Goal: Task Accomplishment & Management: Manage account settings

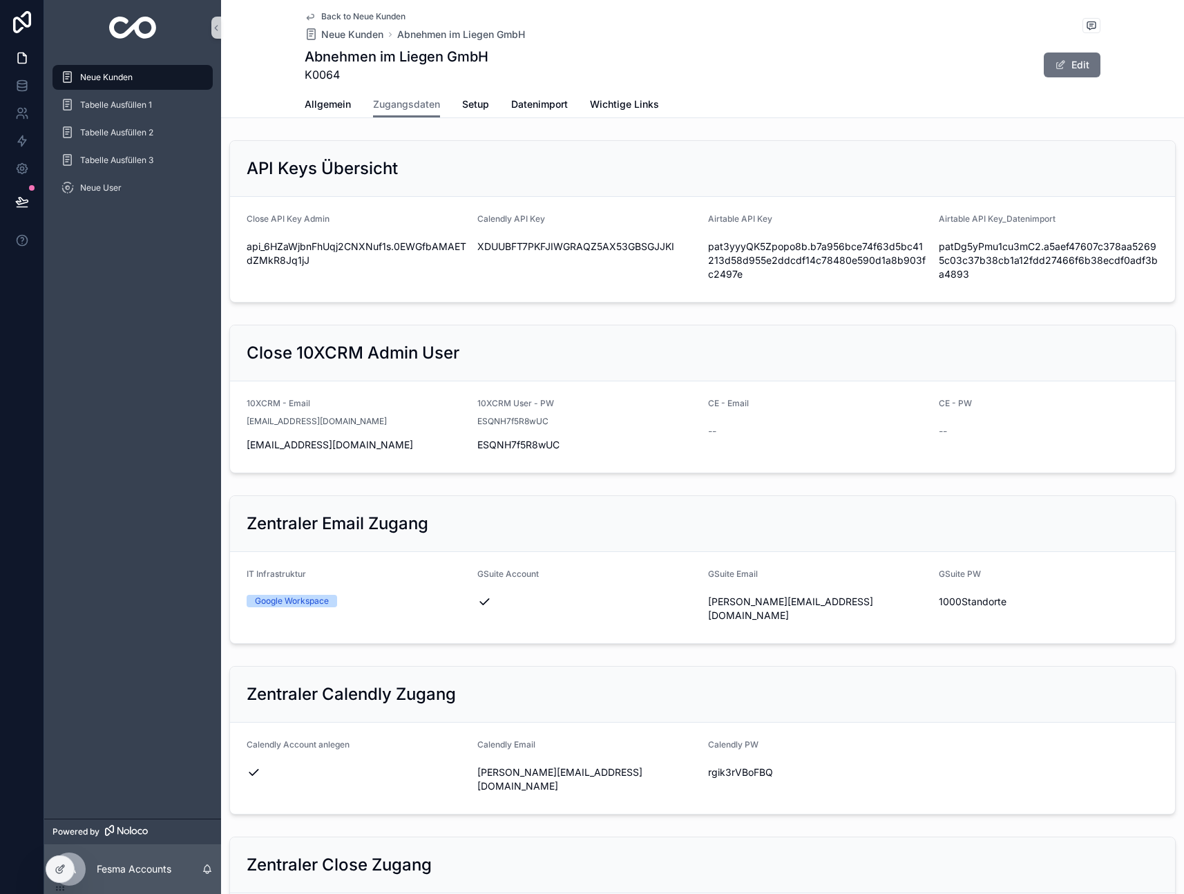
scroll to position [1125, 0]
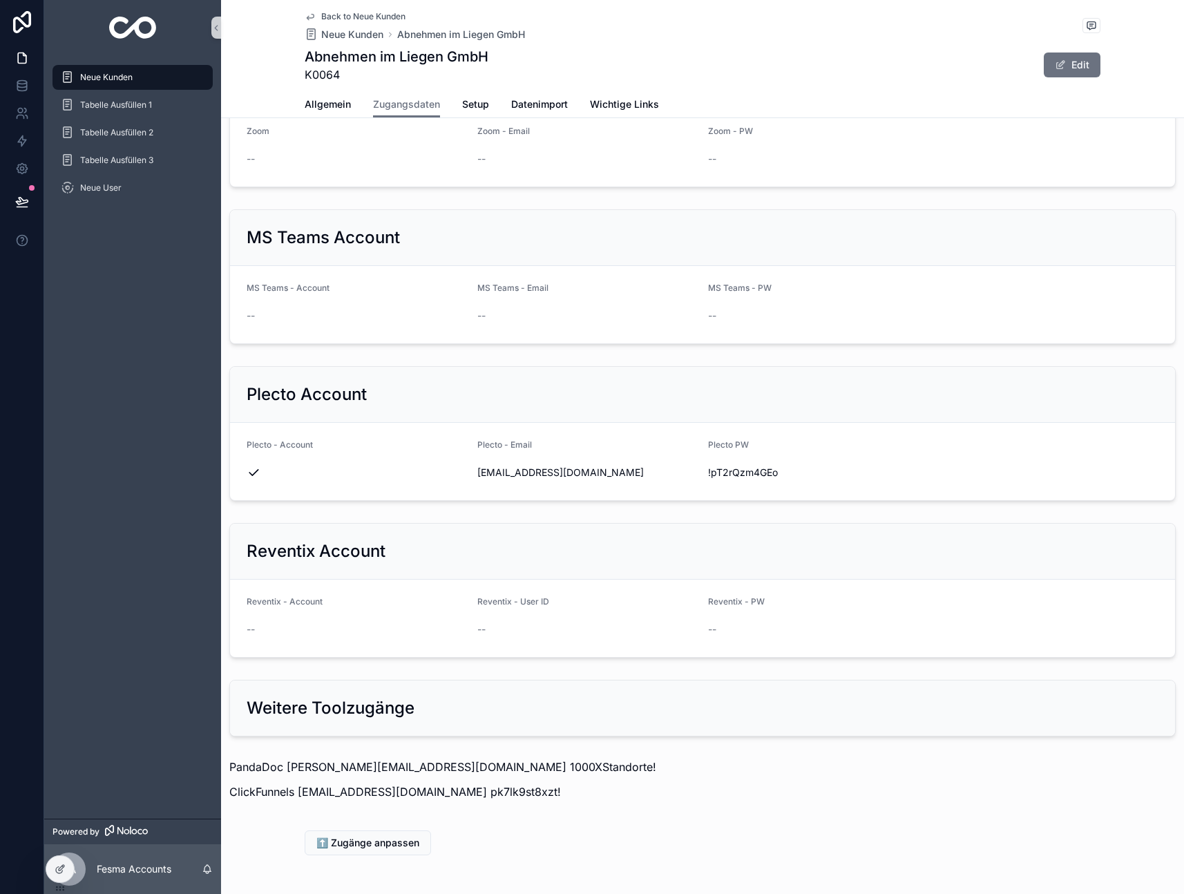
click at [334, 14] on span "Back to Neue Kunden" at bounding box center [363, 16] width 84 height 11
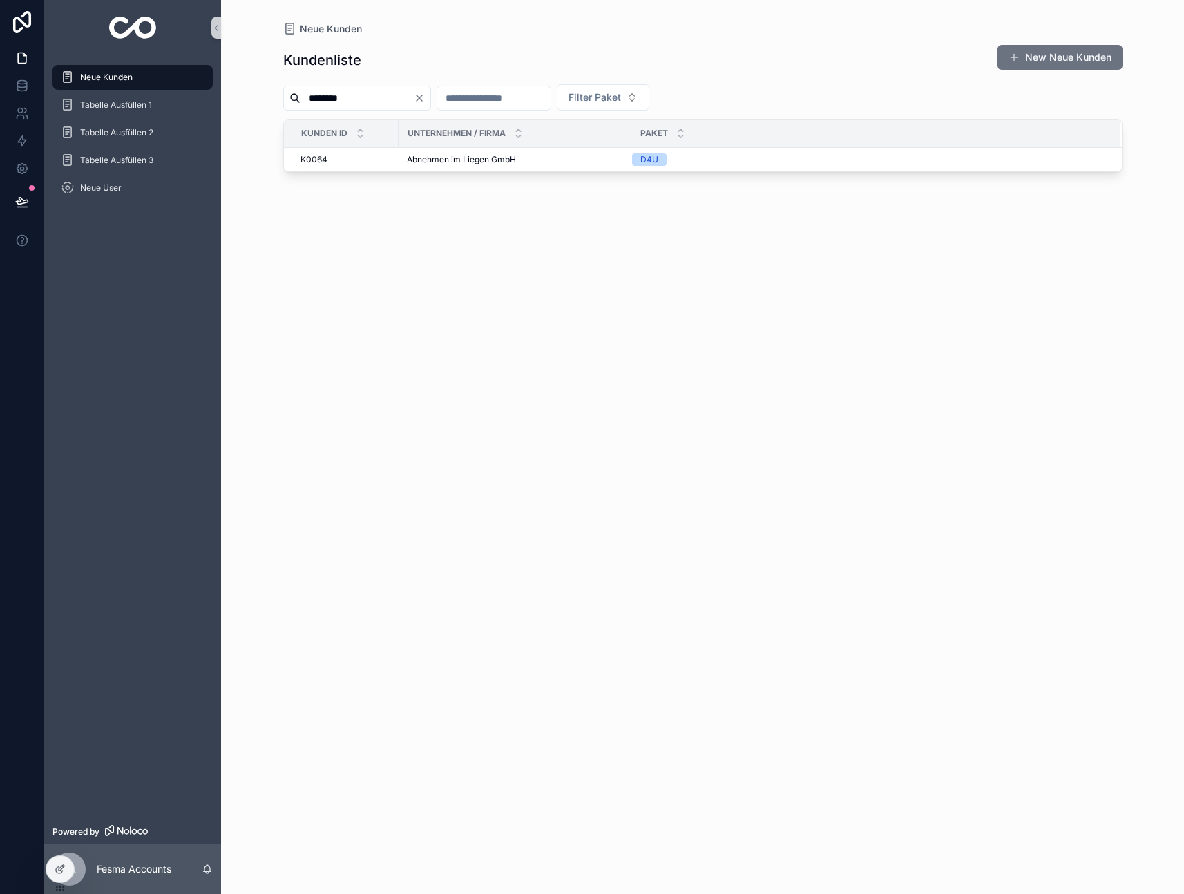
drag, startPoint x: 405, startPoint y: 101, endPoint x: 212, endPoint y: 92, distance: 192.9
click at [212, 92] on div "Neue Kunden Tabelle Ausfüllen 1 Tabelle Ausfüllen 2 Tabelle Ausfüllen 3 Neue Us…" at bounding box center [614, 447] width 1140 height 894
type input "**********"
click at [486, 152] on td "Maximilian & Benedikt GmbH Maximilian & Benedikt GmbH" at bounding box center [514, 160] width 233 height 24
click at [535, 173] on div "**********" at bounding box center [702, 456] width 839 height 841
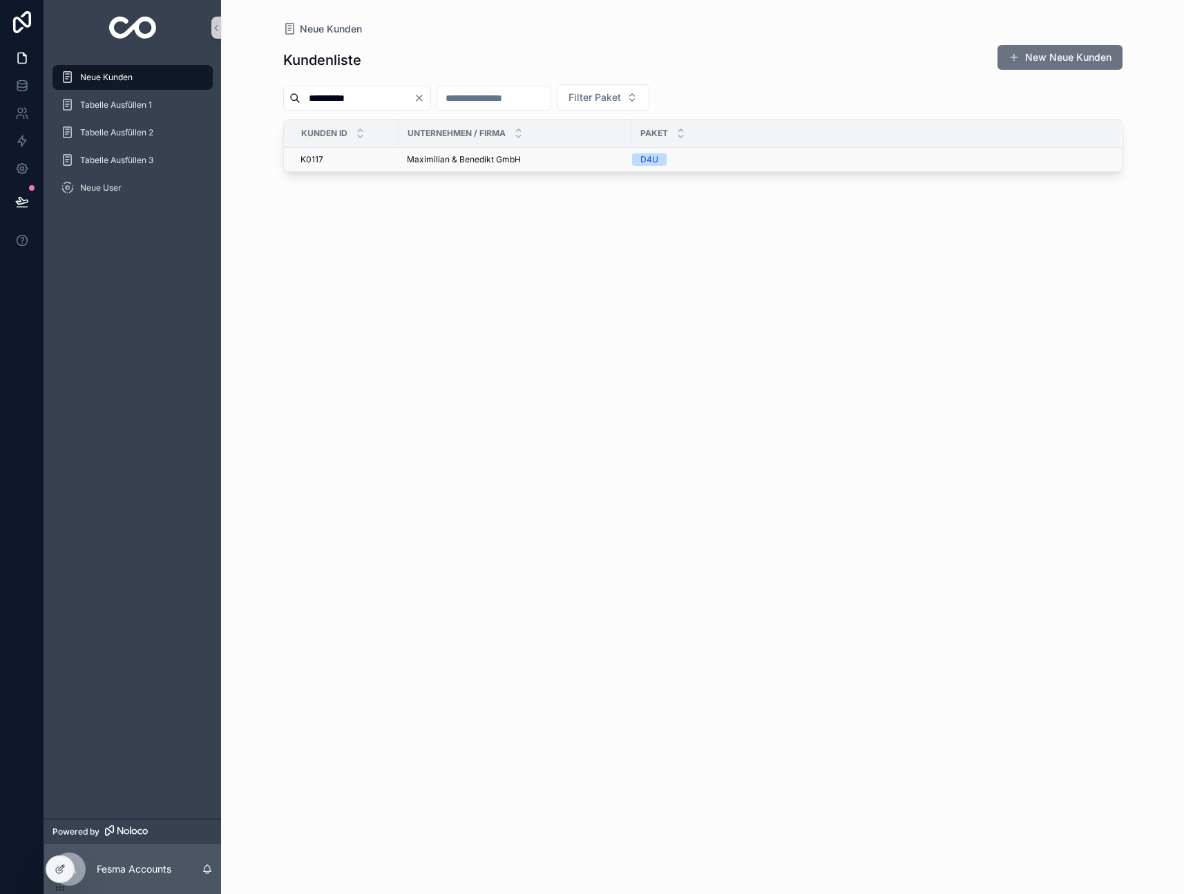
click at [504, 160] on span "Maximilian & Benedikt GmbH" at bounding box center [464, 159] width 114 height 11
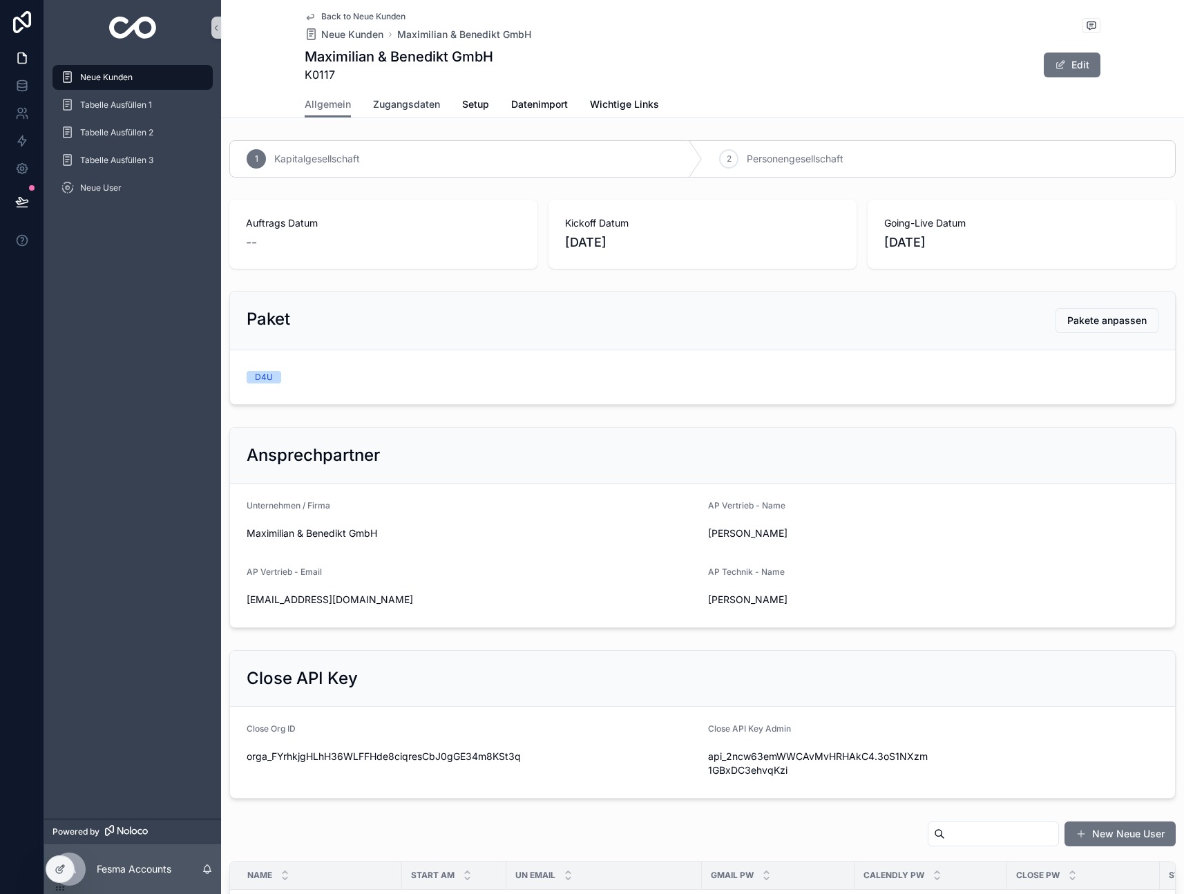
click at [402, 111] on span "Zugangsdaten" at bounding box center [406, 104] width 67 height 14
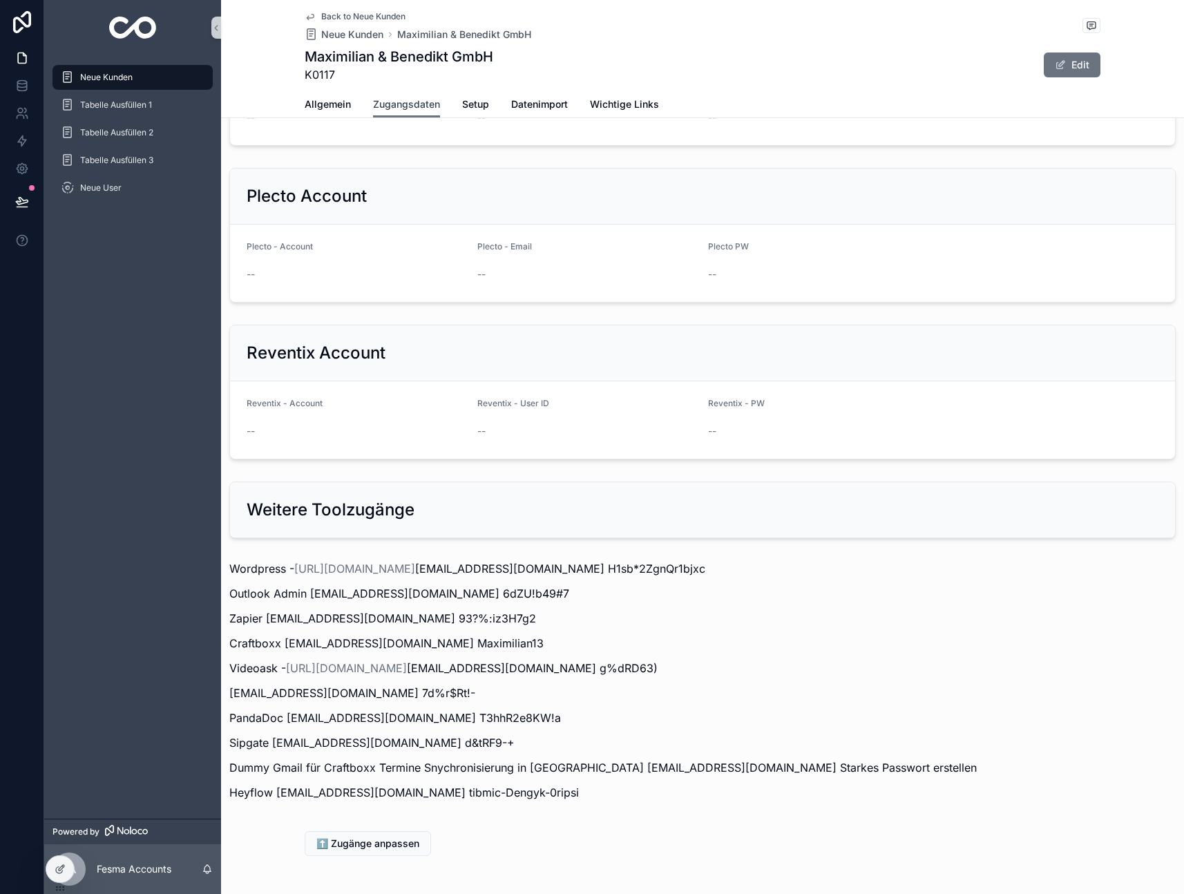
scroll to position [653, 0]
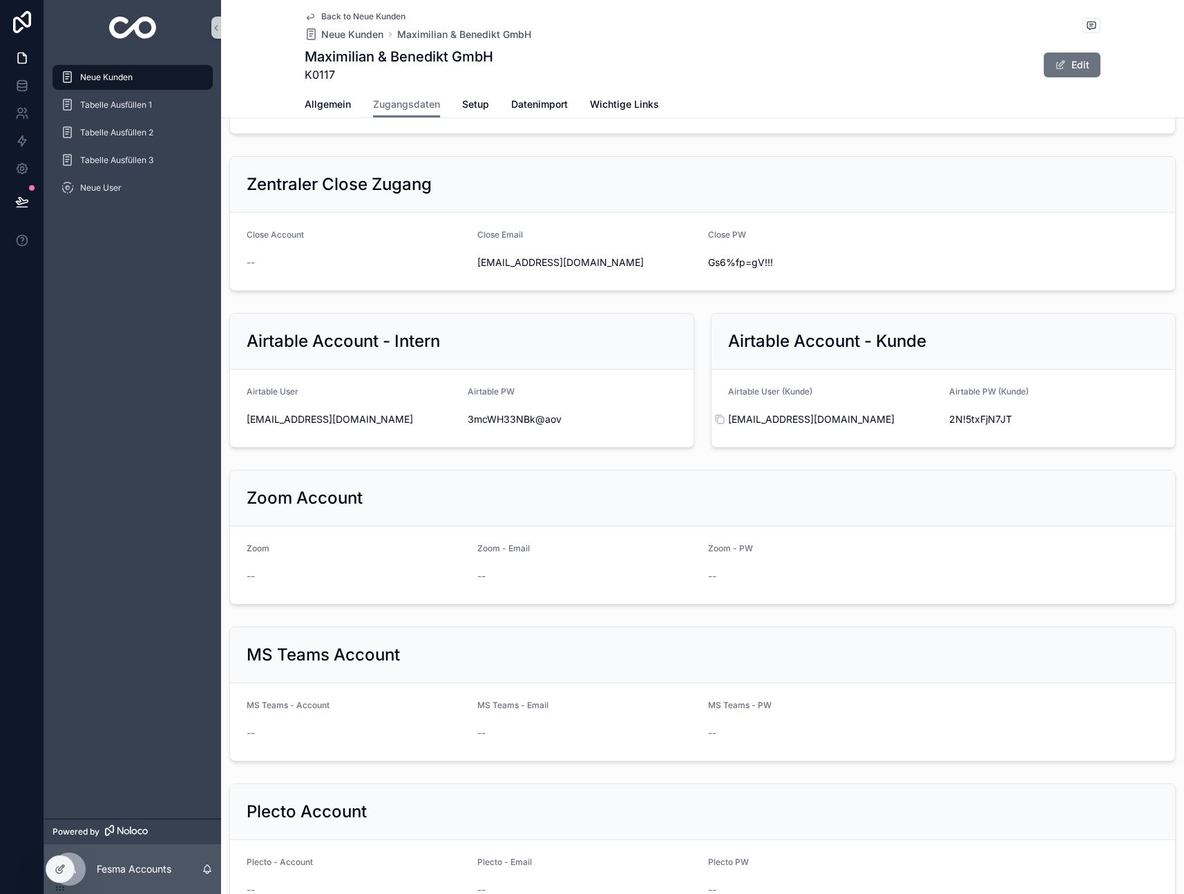
click at [796, 421] on span "[EMAIL_ADDRESS][DOMAIN_NAME]" at bounding box center [833, 419] width 210 height 14
copy div "[EMAIL_ADDRESS][DOMAIN_NAME]"
click at [988, 420] on span "2N!5txFjN7JT" at bounding box center [1054, 419] width 210 height 14
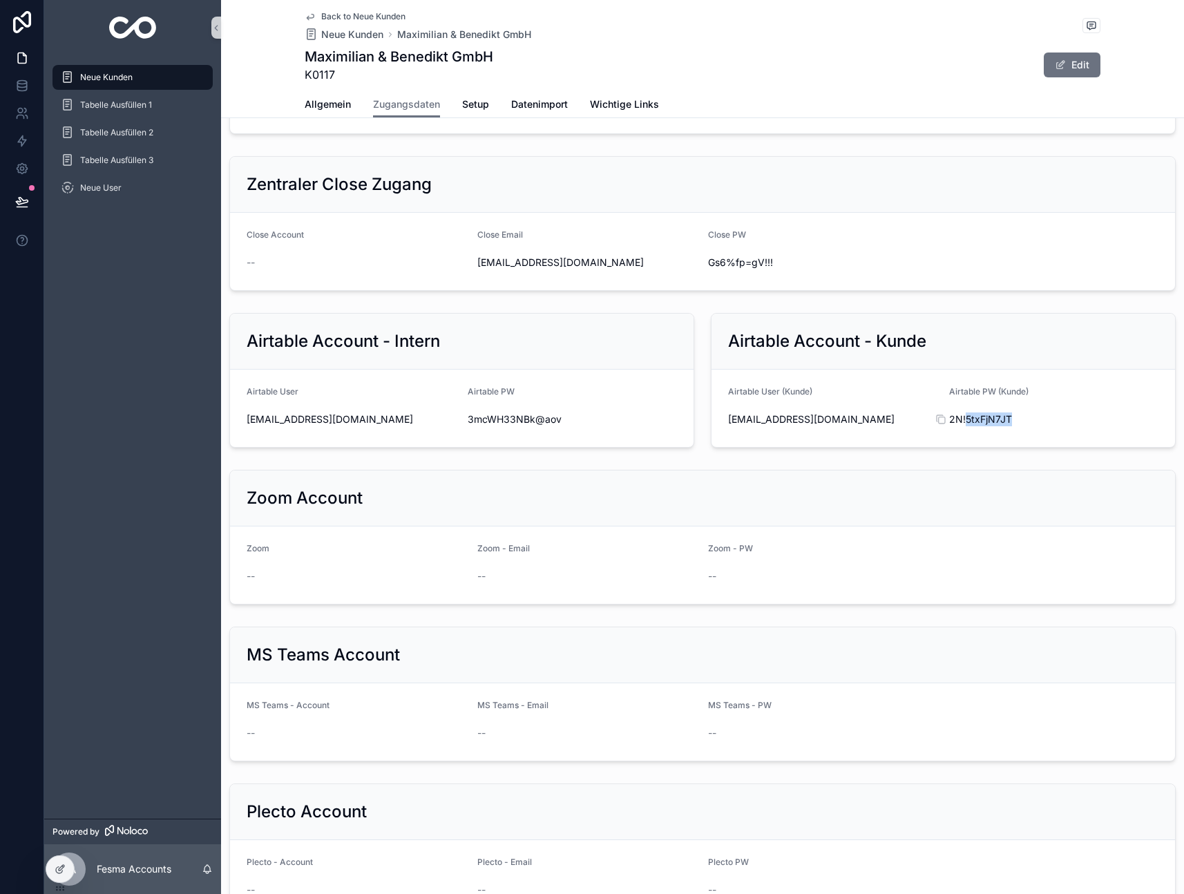
click at [988, 420] on span "2N!5txFjN7JT" at bounding box center [1054, 419] width 210 height 14
copy div "2N!5txFjN7JT"
